Goal: Use online tool/utility: Utilize a website feature to perform a specific function

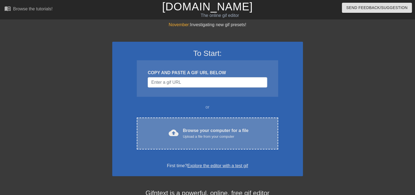
click at [172, 129] on span "cloud_upload" at bounding box center [174, 133] width 10 height 10
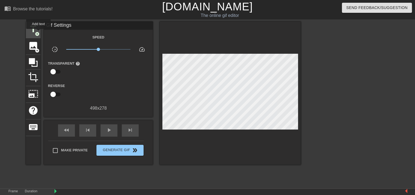
click at [38, 33] on span "add_circle" at bounding box center [37, 34] width 5 height 5
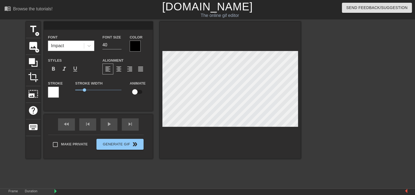
scroll to position [1, 1]
type input "p"
type textarea "p"
type input "pl"
type textarea "pl"
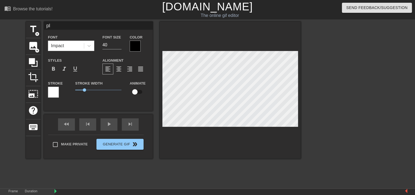
type input "pls"
type textarea "pls"
type input "pls"
type textarea "pls"
type input "pls s"
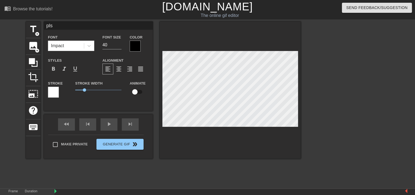
type textarea "pls s"
type input "pls su"
type textarea "pls su"
type input "pls sub"
type textarea "pls sub"
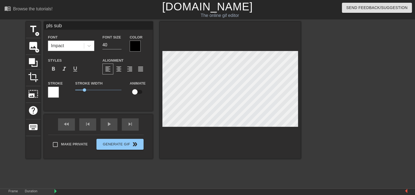
type input "pls subs"
type textarea "pls subs"
type input "pls subscribers"
type textarea "pls subscribers"
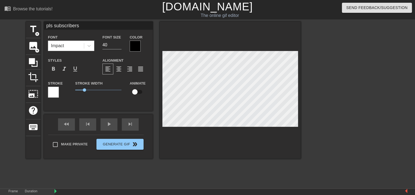
click at [132, 44] on div at bounding box center [135, 46] width 11 height 11
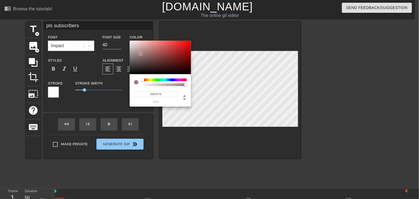
click at [141, 54] on div at bounding box center [160, 58] width 61 height 34
drag, startPoint x: 140, startPoint y: 53, endPoint x: 123, endPoint y: 43, distance: 20.0
click at [123, 43] on div "#ECECEC hex" at bounding box center [209, 99] width 419 height 199
type input "#FFFFFF"
drag, startPoint x: 130, startPoint y: 43, endPoint x: 130, endPoint y: 35, distance: 7.4
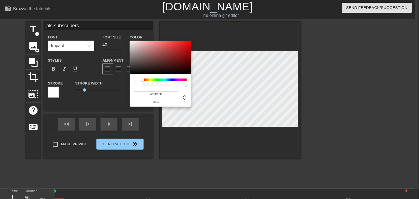
click at [130, 36] on div "#FFFFFF hex" at bounding box center [209, 99] width 419 height 199
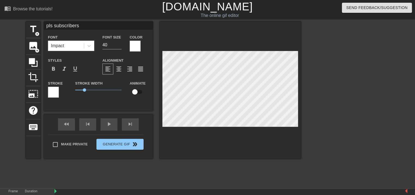
click at [55, 91] on div at bounding box center [53, 92] width 11 height 11
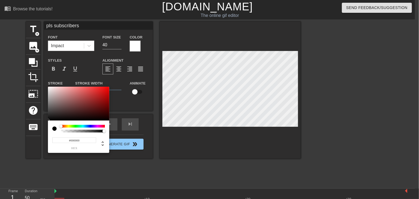
drag, startPoint x: 58, startPoint y: 102, endPoint x: 115, endPoint y: 122, distance: 60.7
click at [115, 122] on div "#000000 hex" at bounding box center [209, 99] width 419 height 199
type input "#FFFFFF"
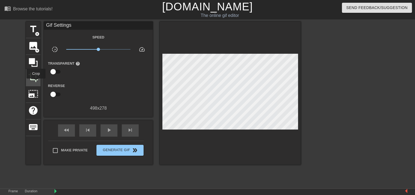
drag, startPoint x: 36, startPoint y: 82, endPoint x: 38, endPoint y: 84, distance: 2.9
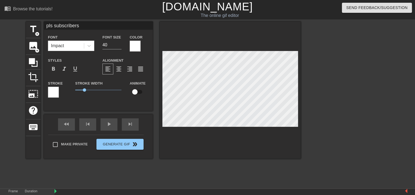
click at [49, 92] on div at bounding box center [53, 92] width 11 height 11
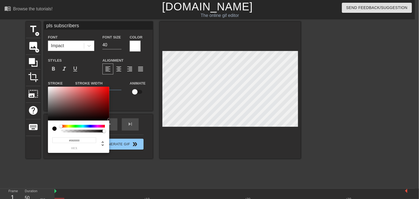
type input "#000000"
drag, startPoint x: 75, startPoint y: 110, endPoint x: 127, endPoint y: 126, distance: 54.1
click at [127, 126] on div "#000000 hex" at bounding box center [209, 99] width 419 height 199
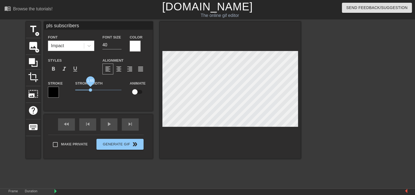
drag, startPoint x: 84, startPoint y: 89, endPoint x: 91, endPoint y: 98, distance: 11.2
click at [91, 98] on div "Stroke Width 1.65" at bounding box center [98, 91] width 55 height 23
click at [52, 71] on span "format_bold" at bounding box center [53, 69] width 7 height 7
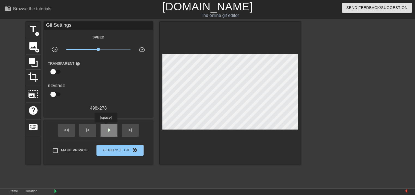
click at [106, 127] on span "play_arrow" at bounding box center [109, 130] width 7 height 7
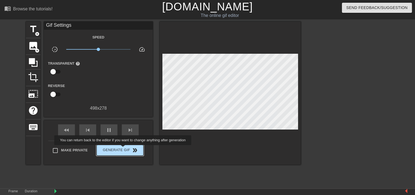
click at [124, 149] on span "Generate Gif double_arrow" at bounding box center [120, 150] width 43 height 7
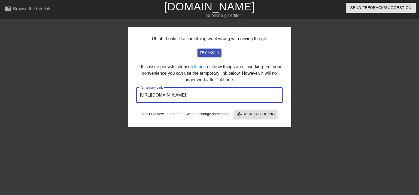
drag, startPoint x: 137, startPoint y: 97, endPoint x: 272, endPoint y: 103, distance: 134.3
click at [272, 103] on div "Uh oh. Looks like something went wrong with saving the gif. try again If this i…" at bounding box center [210, 77] width 164 height 100
